Goal: Information Seeking & Learning: Learn about a topic

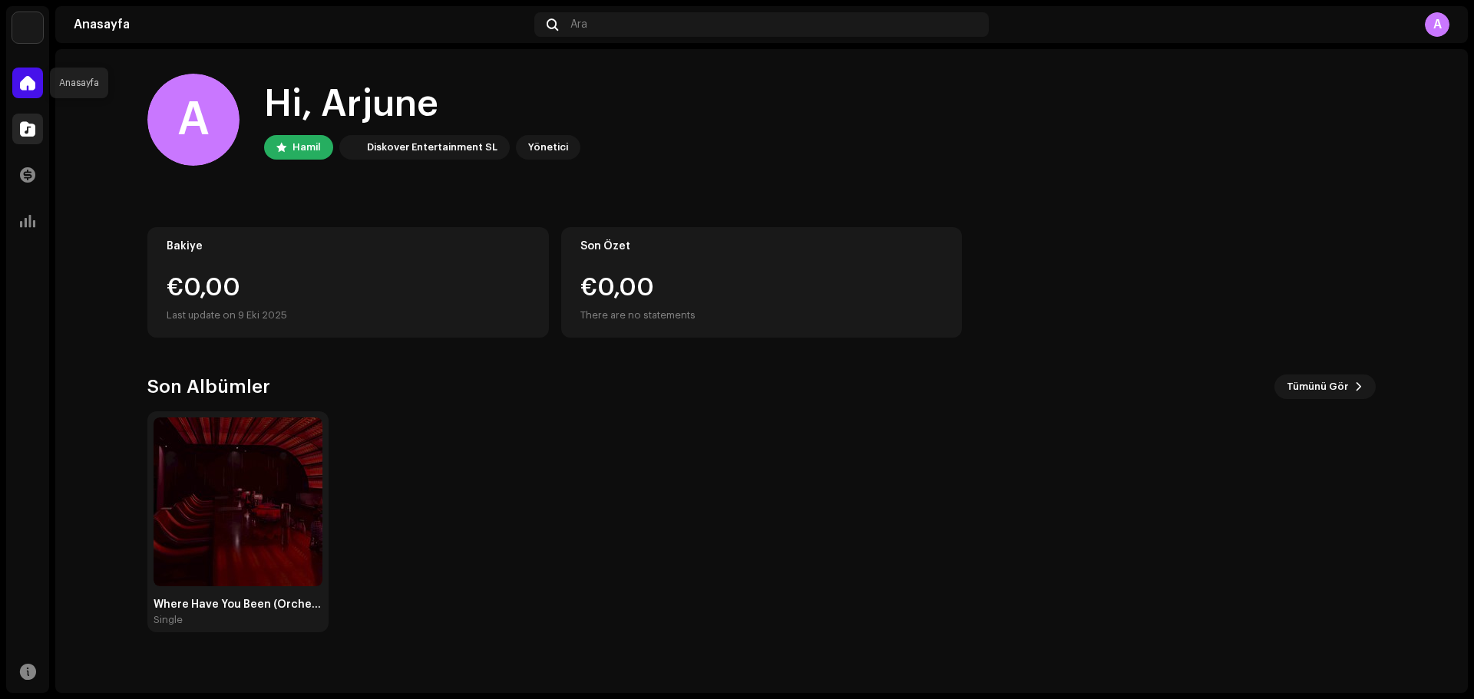
click at [28, 123] on span at bounding box center [27, 129] width 15 height 12
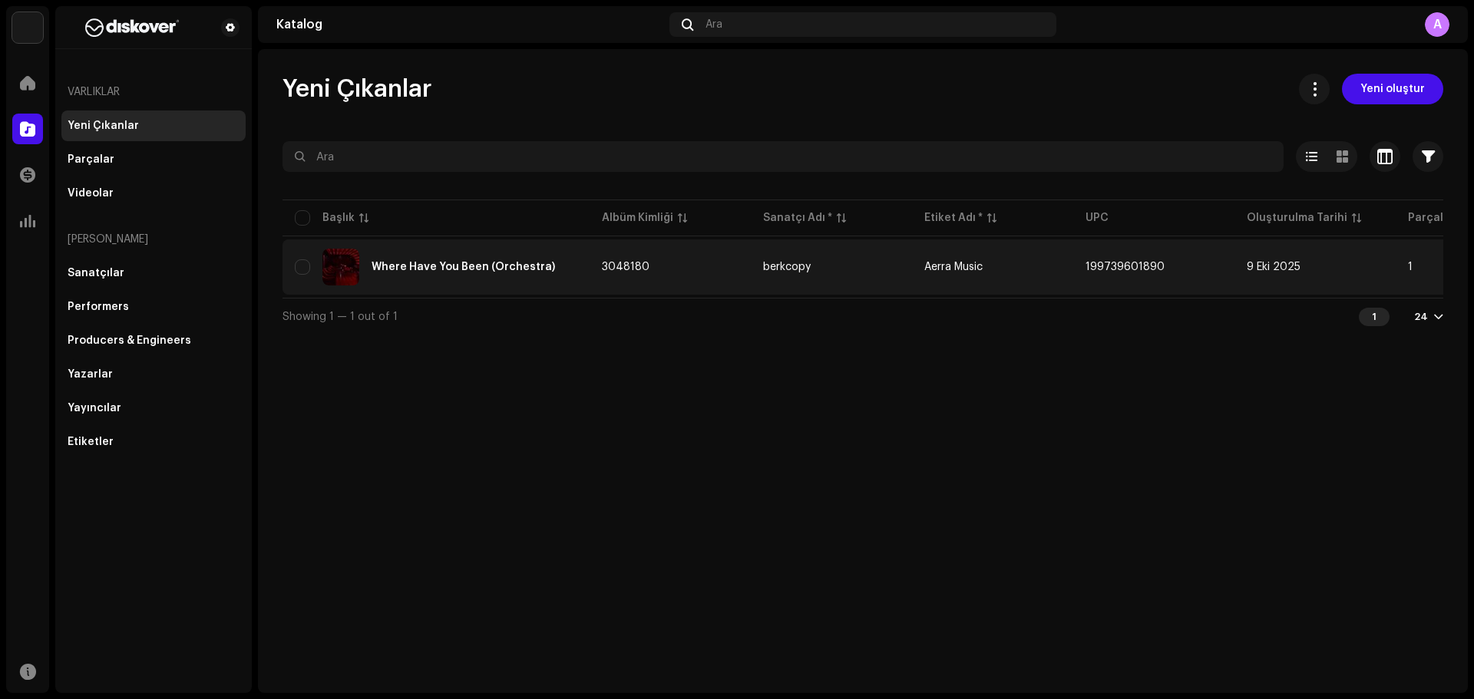
click at [422, 253] on div "Where Have You Been (Orchestra)" at bounding box center [436, 267] width 282 height 37
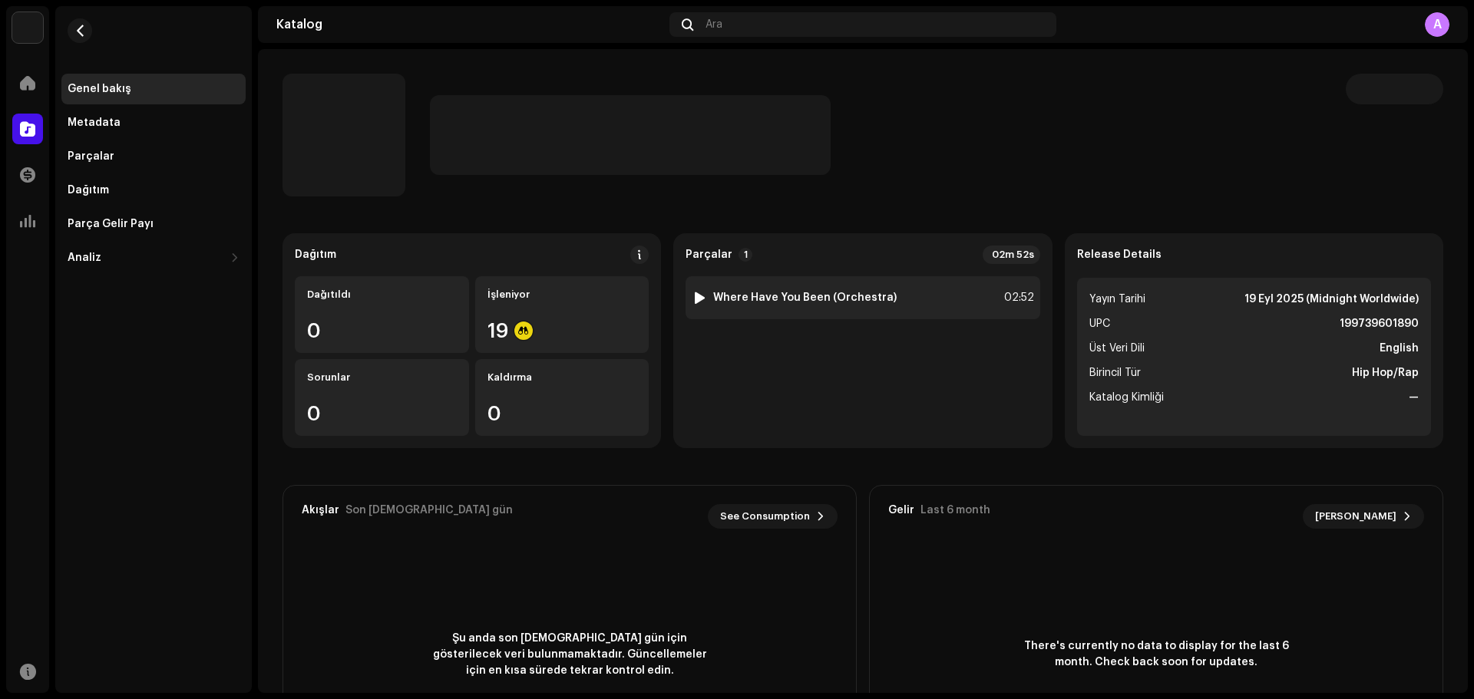
click at [736, 299] on strong "Where Have You Been (Orchestra)" at bounding box center [804, 298] width 183 height 12
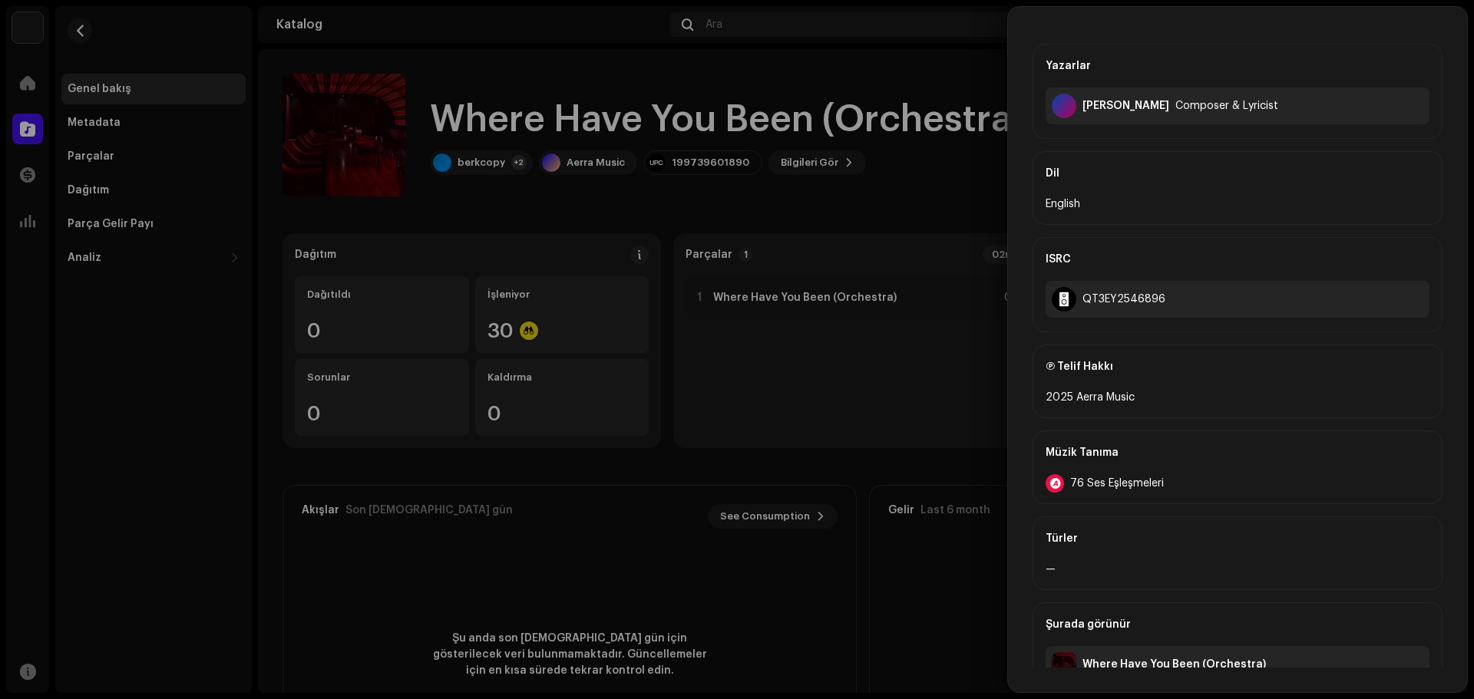
scroll to position [441, 0]
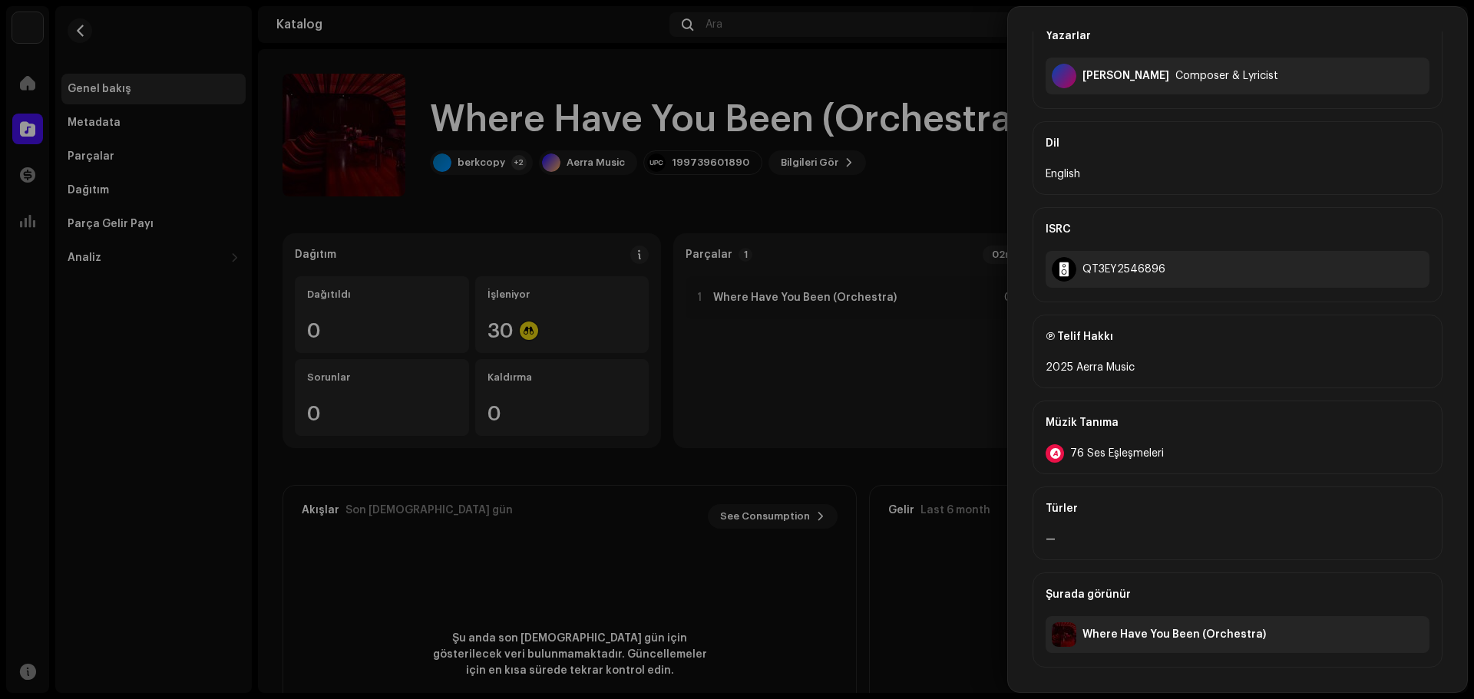
drag, startPoint x: 1127, startPoint y: 372, endPoint x: 1134, endPoint y: 545, distance: 172.8
click at [1095, 444] on div "Müzik Tanıma" at bounding box center [1237, 422] width 384 height 43
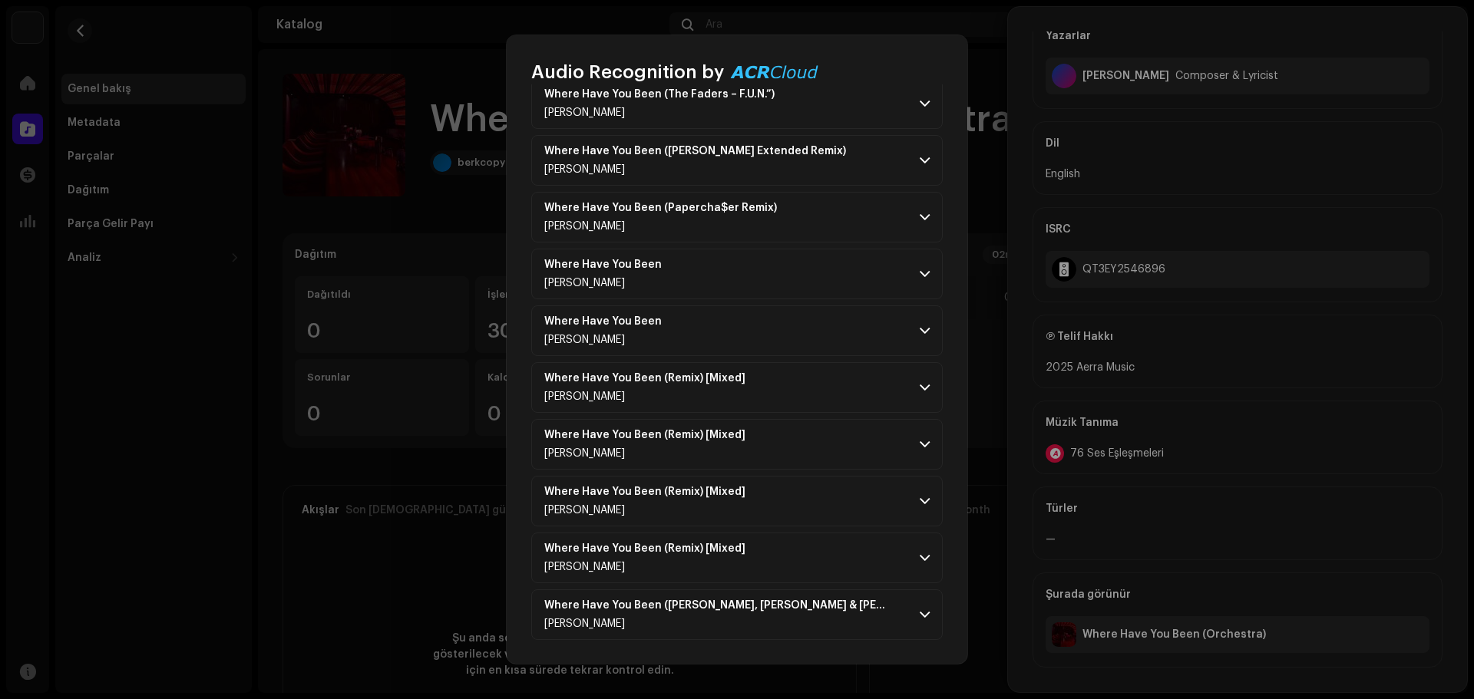
drag, startPoint x: 790, startPoint y: 235, endPoint x: 765, endPoint y: 424, distance: 191.2
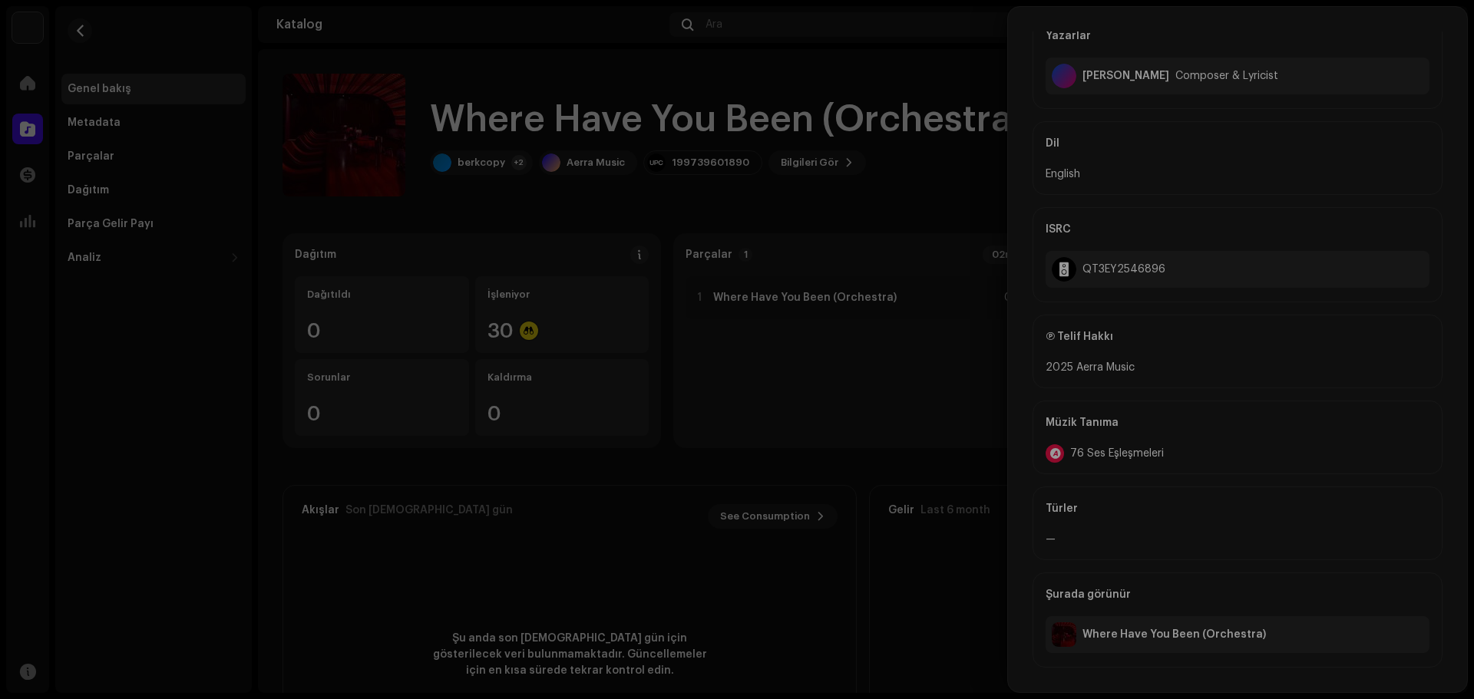
scroll to position [4846, 0]
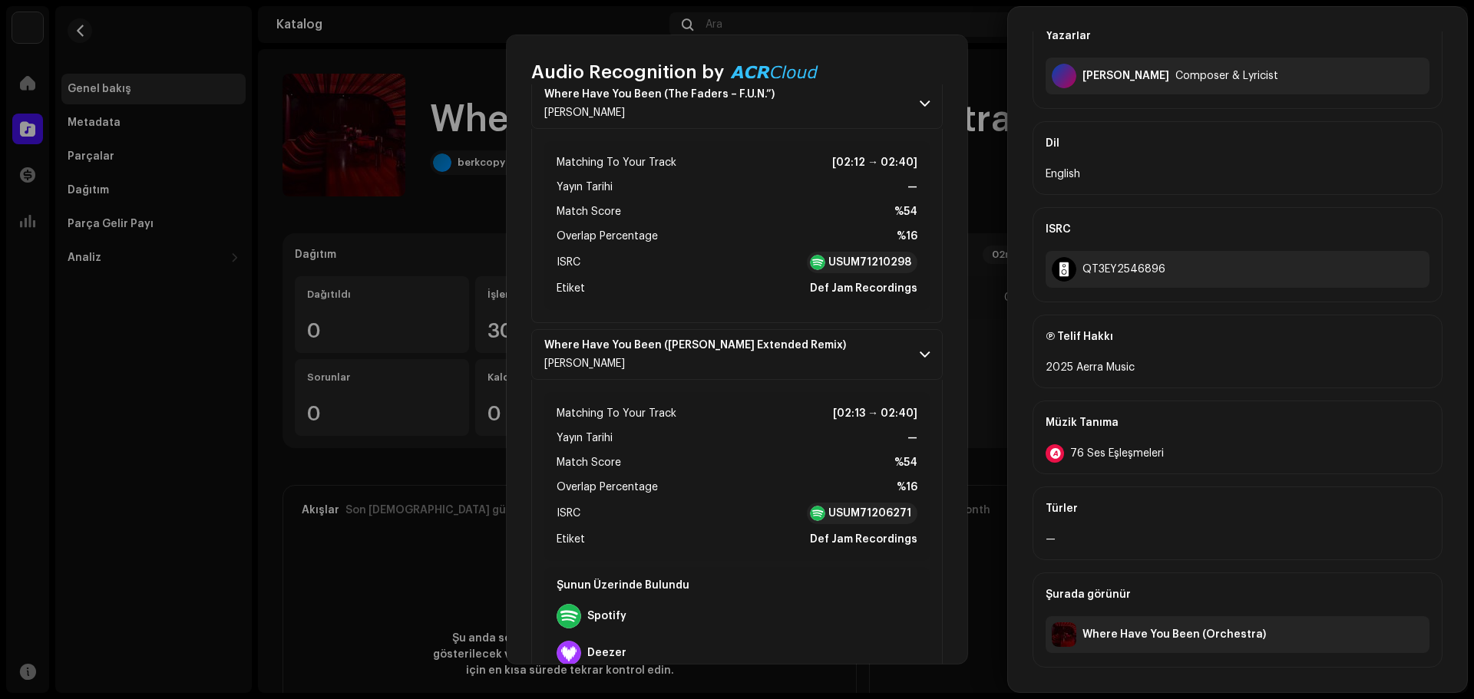
drag, startPoint x: 508, startPoint y: 413, endPoint x: 534, endPoint y: 303, distance: 112.8
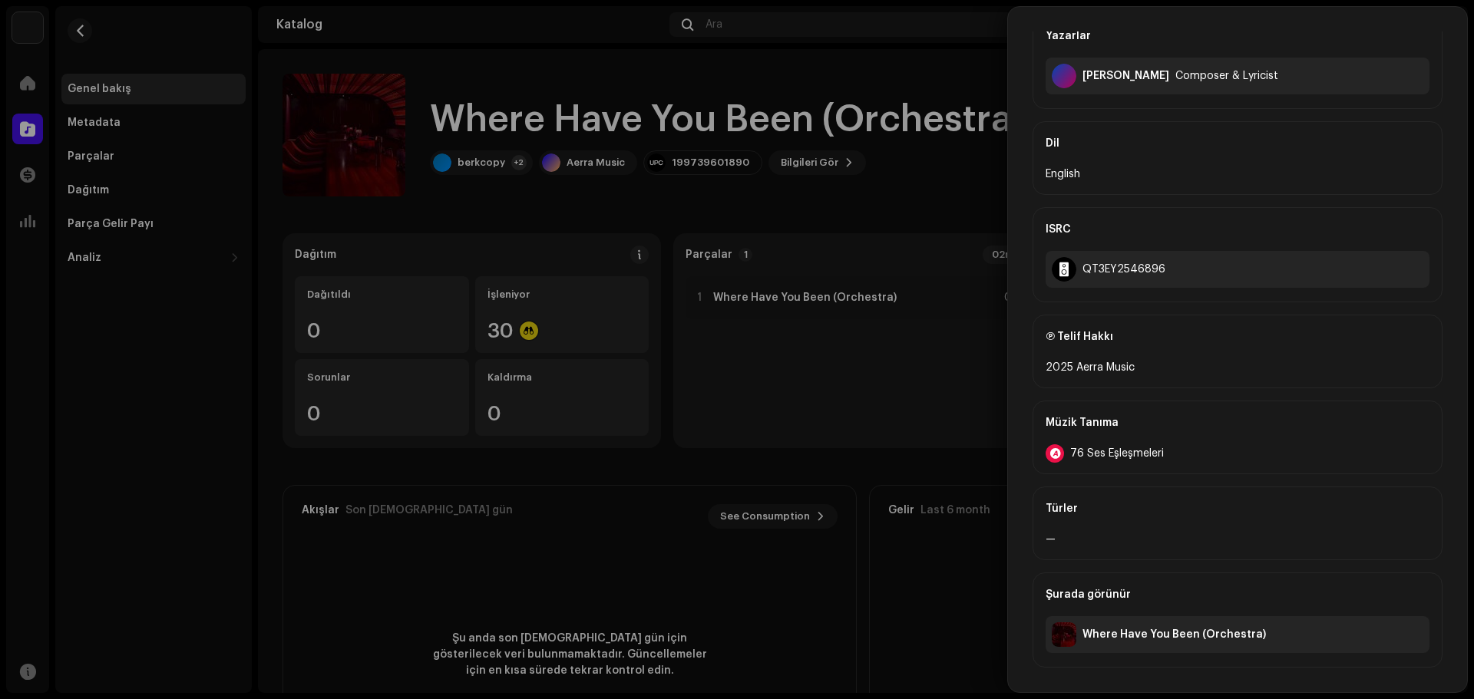
click at [1108, 460] on div "76 Ses Eşleşmeleri" at bounding box center [1237, 453] width 384 height 18
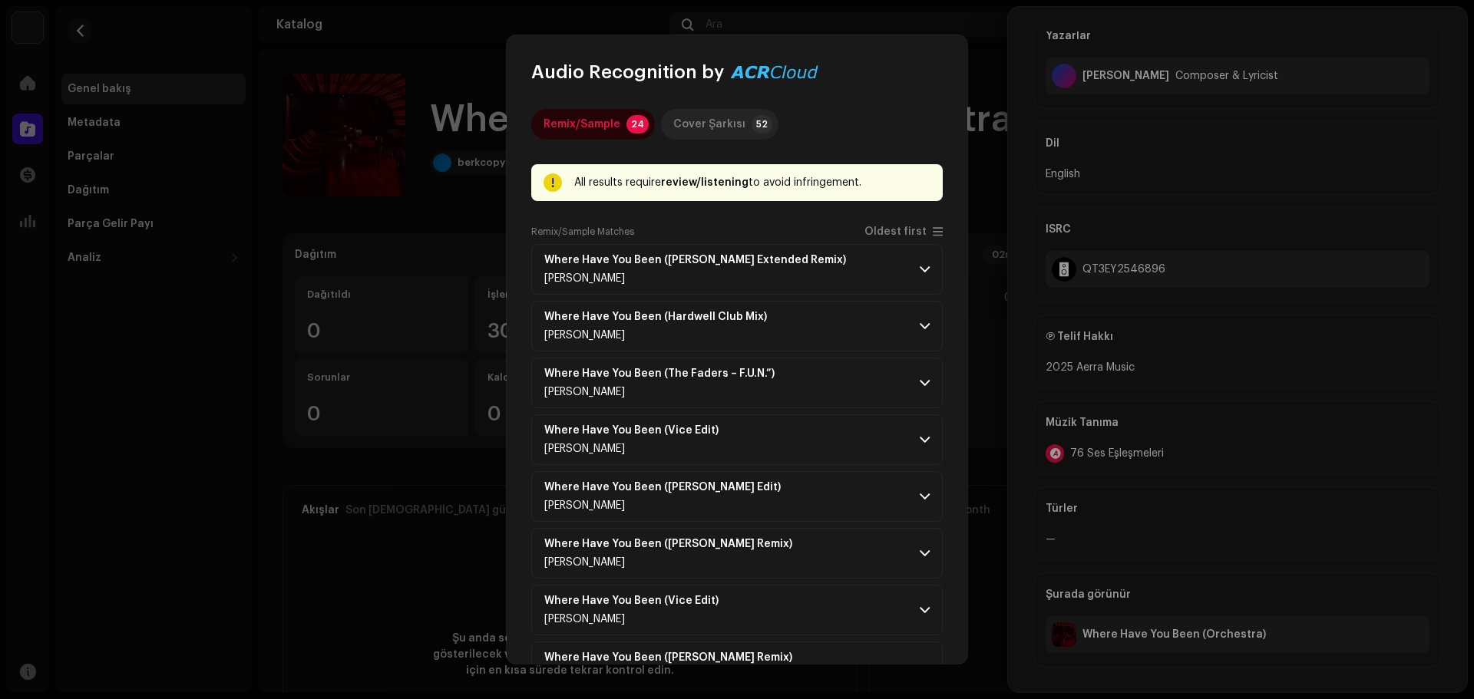
click at [694, 129] on div "Cover Şarkısı" at bounding box center [709, 124] width 72 height 31
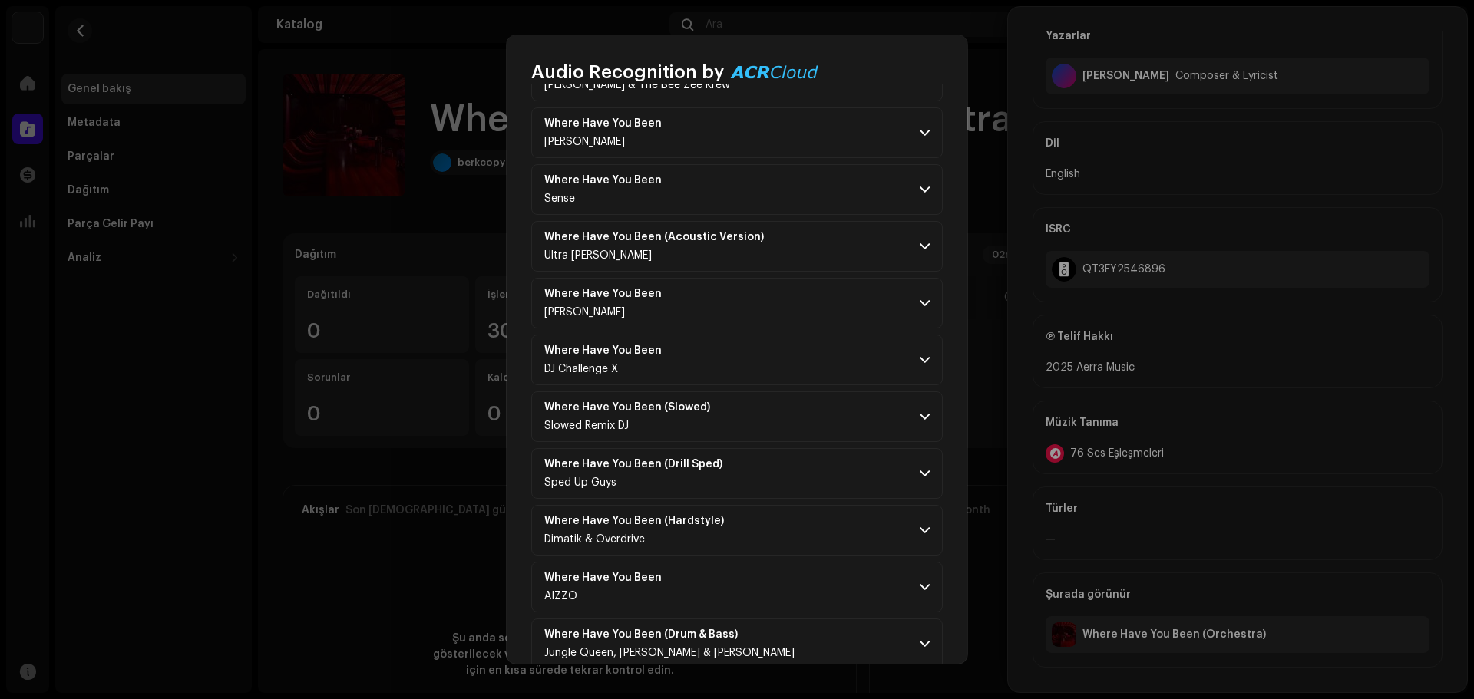
drag, startPoint x: 664, startPoint y: 225, endPoint x: 643, endPoint y: 355, distance: 131.4
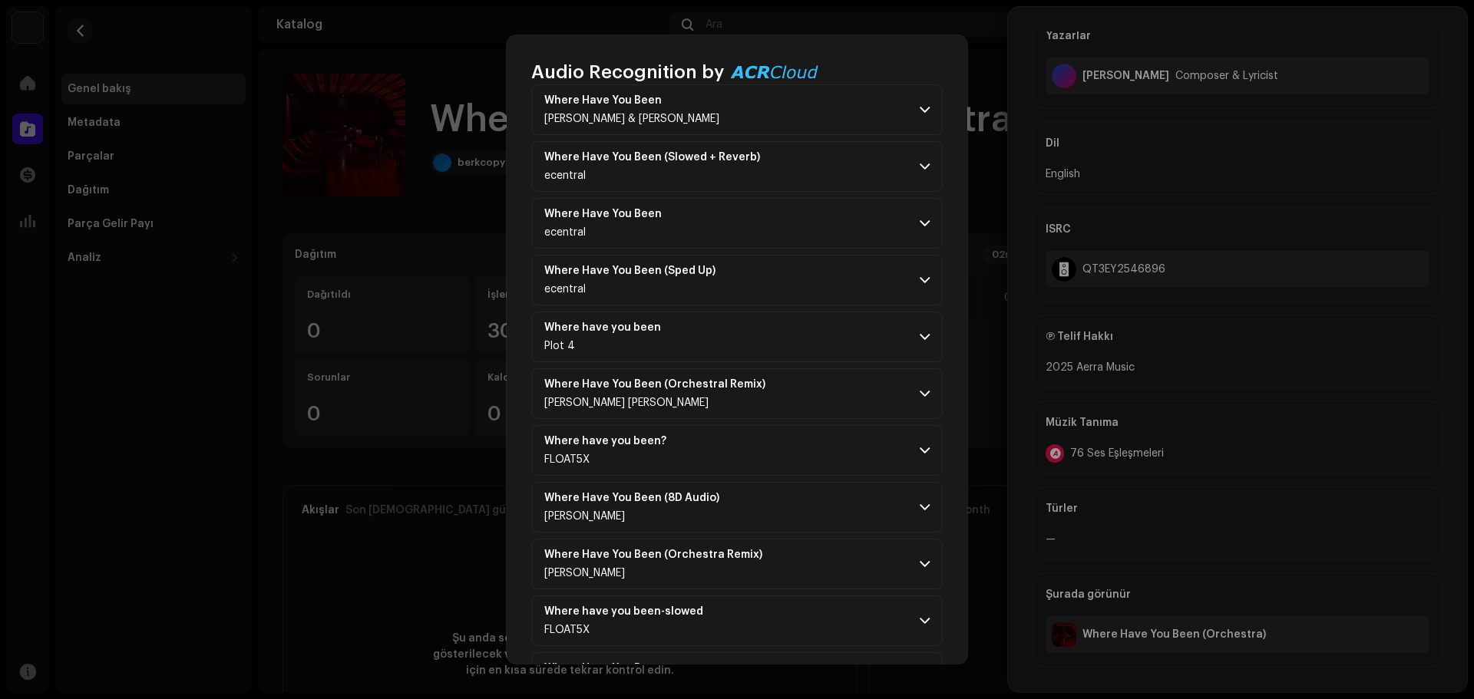
drag, startPoint x: 533, startPoint y: 270, endPoint x: 492, endPoint y: 480, distance: 214.2
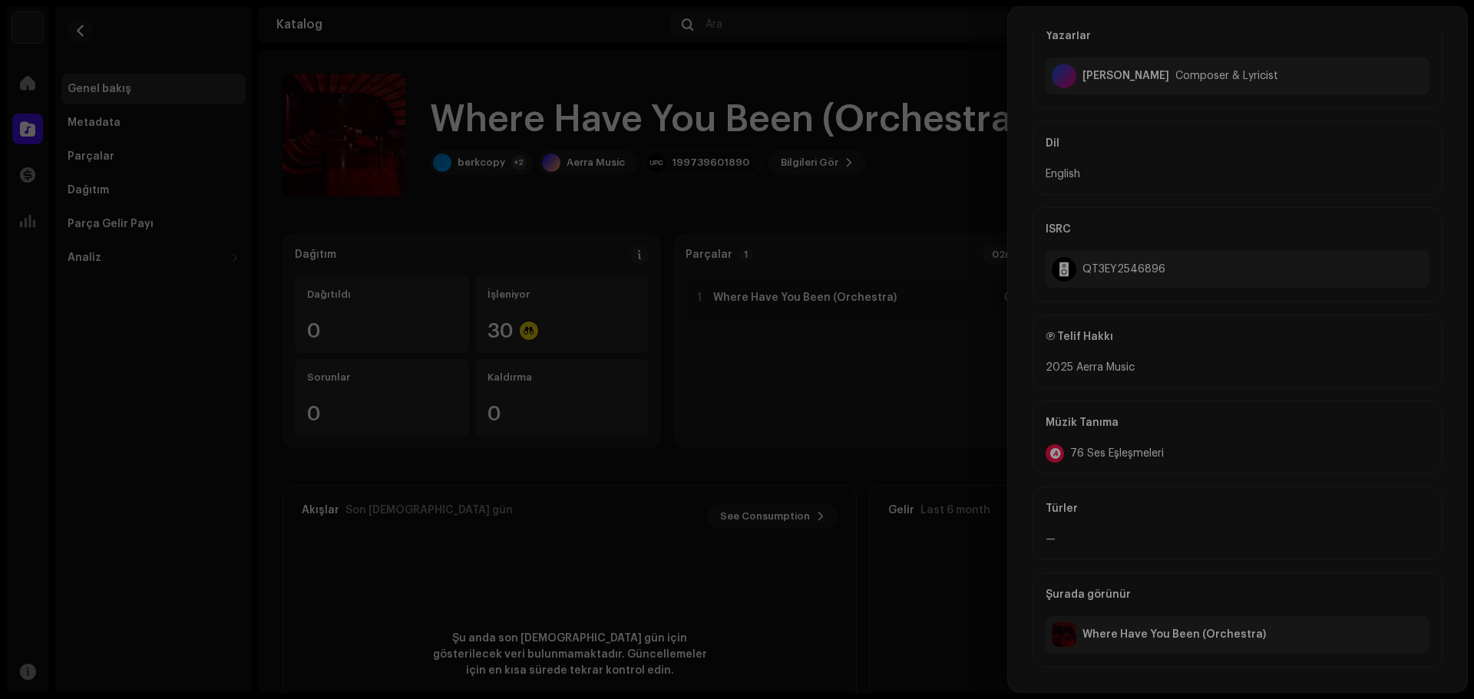
scroll to position [9693, 0]
click at [423, 411] on div "Audio Recognition by Remix/Sample 24 Cover Şarkısı 52 All results require revie…" at bounding box center [737, 349] width 1474 height 699
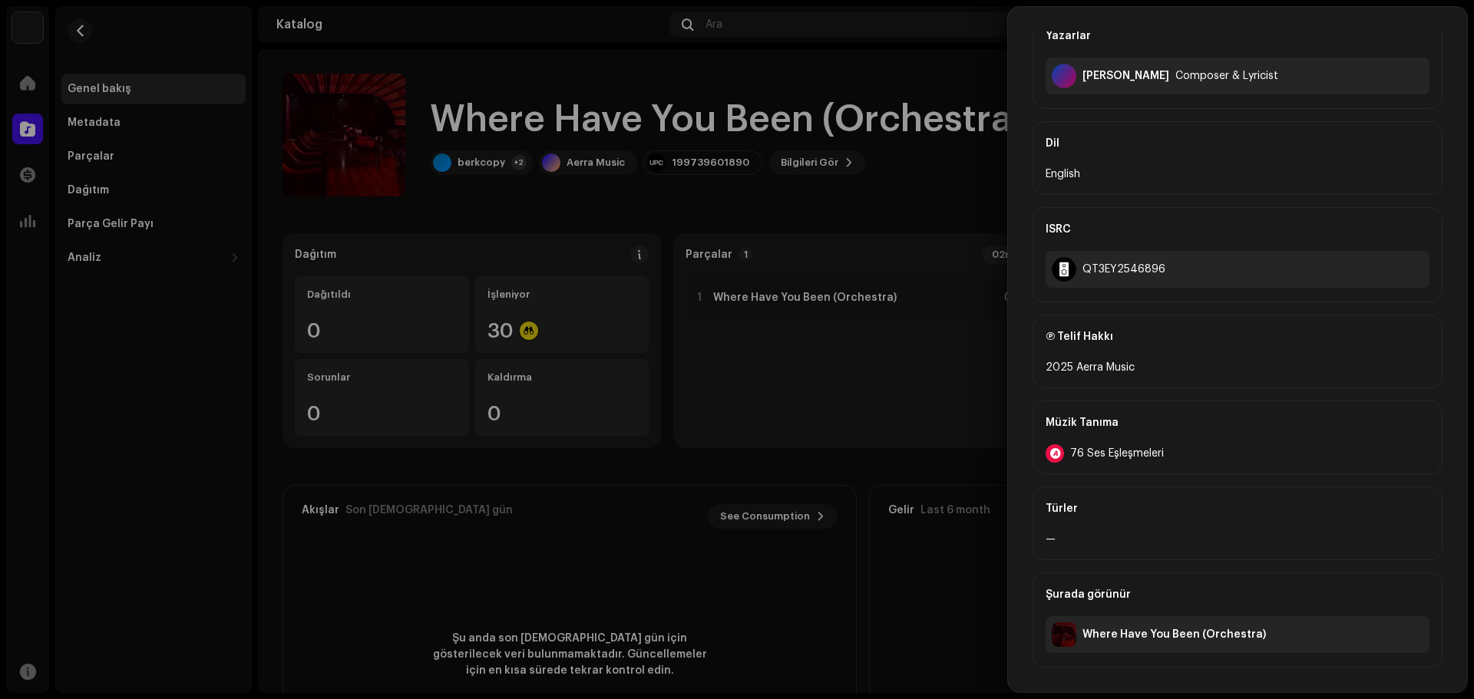
click at [540, 447] on div at bounding box center [737, 349] width 1474 height 699
